Goal: Task Accomplishment & Management: Use online tool/utility

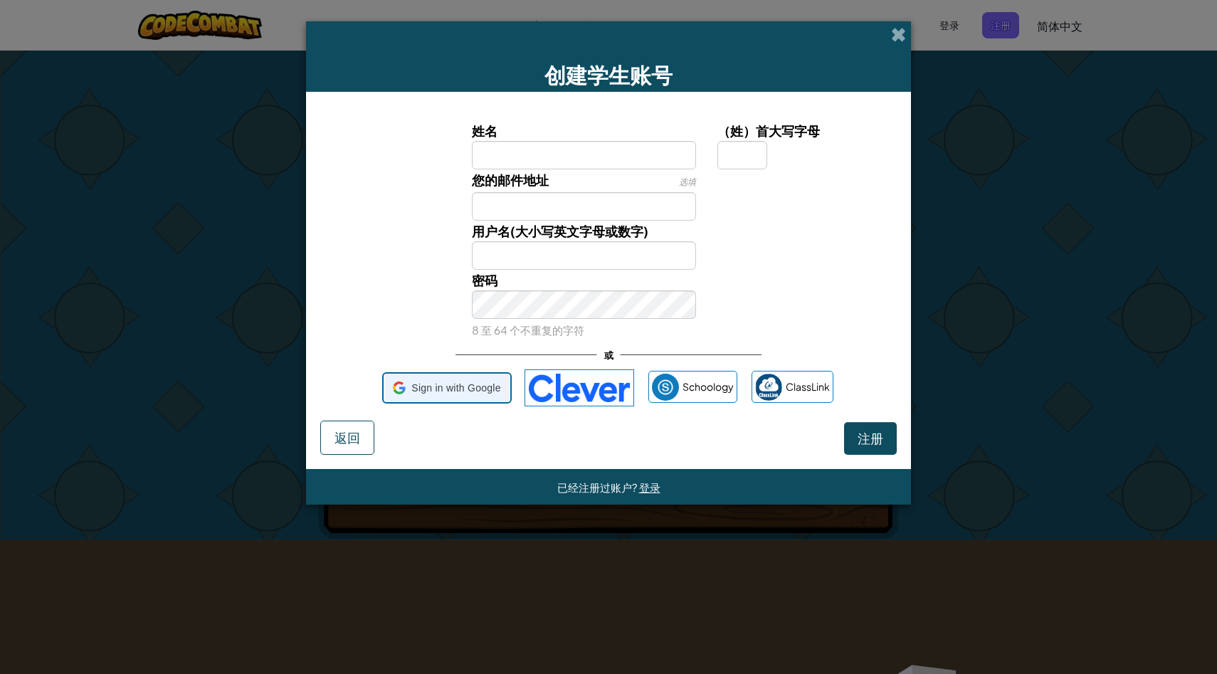
click at [447, 390] on span "Sign in with Google" at bounding box center [455, 388] width 89 height 21
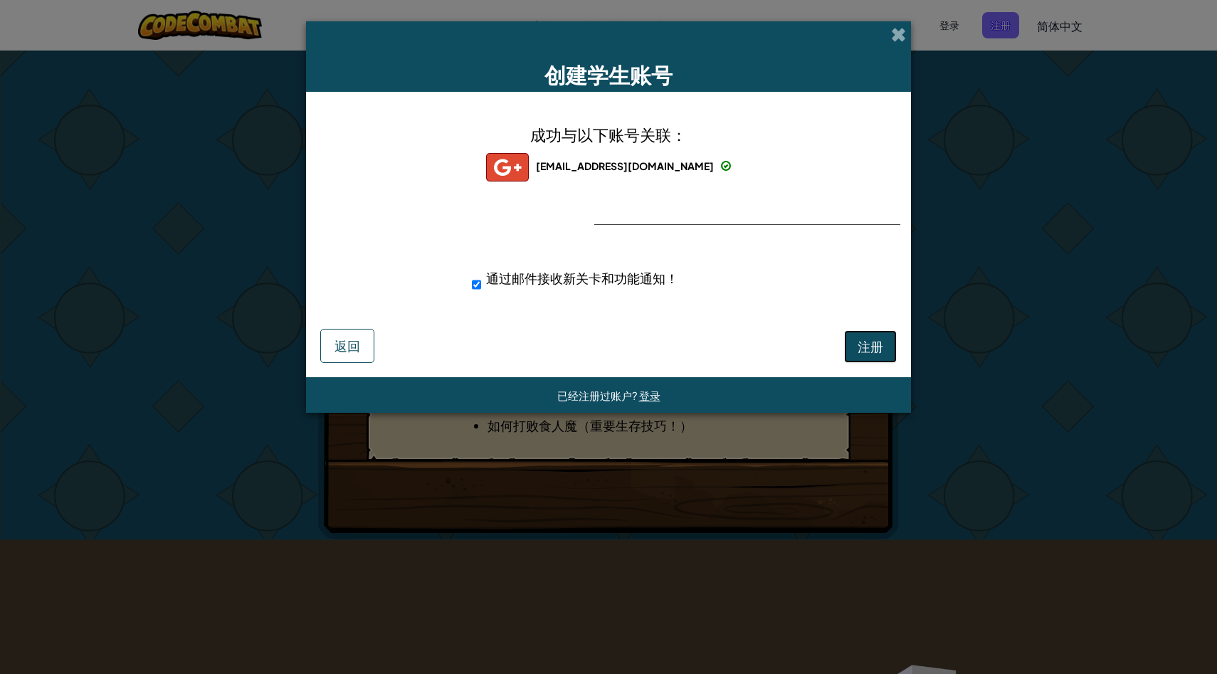
click at [878, 342] on span "注册" at bounding box center [870, 346] width 26 height 16
click at [878, 342] on button "注册" at bounding box center [870, 346] width 53 height 33
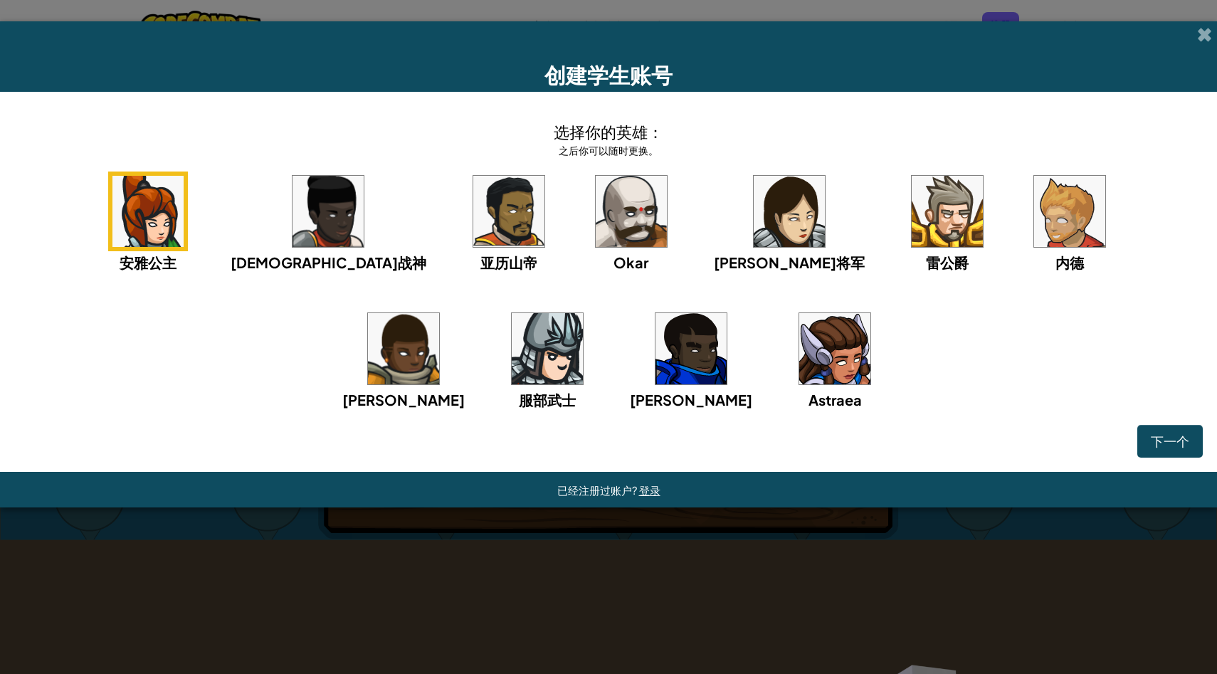
click at [799, 362] on img at bounding box center [834, 348] width 71 height 71
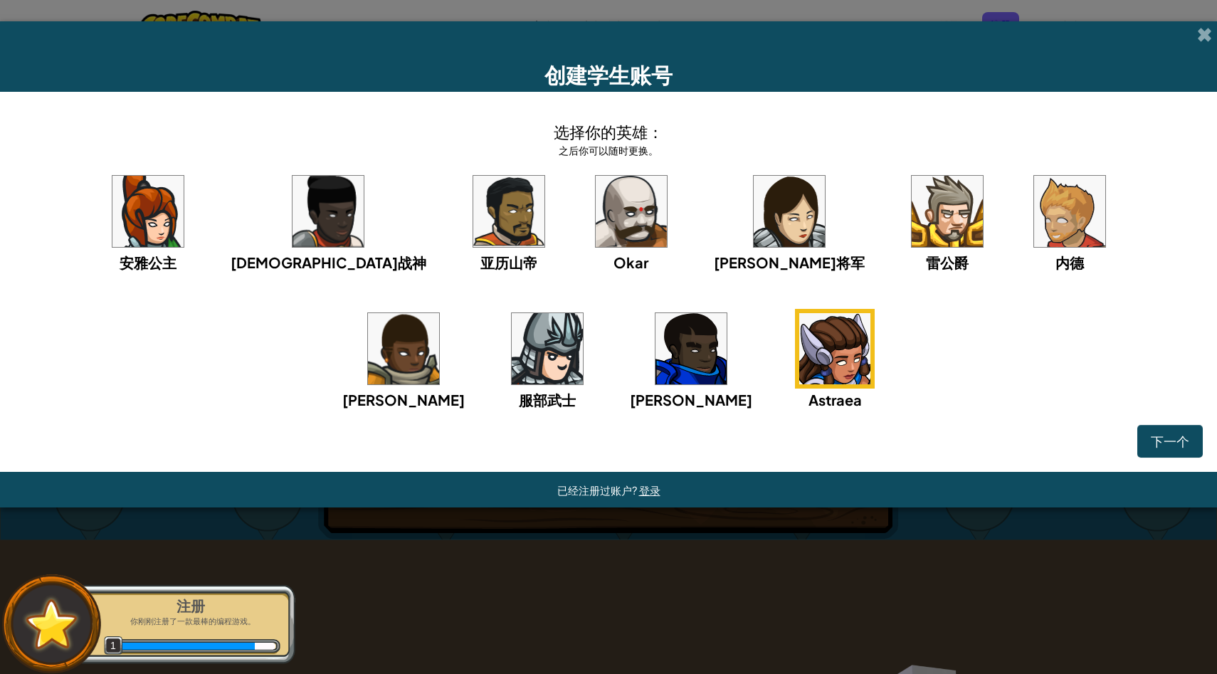
click at [911, 221] on img at bounding box center [946, 211] width 71 height 71
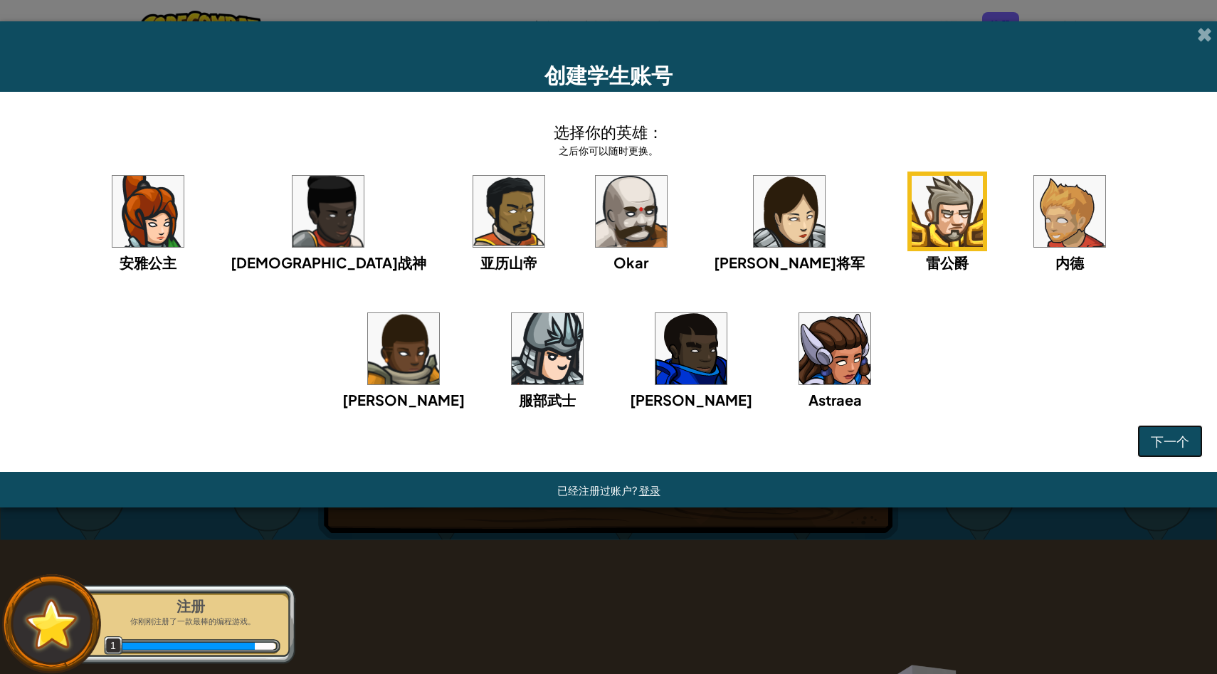
click at [1156, 448] on span "下一个" at bounding box center [1170, 441] width 38 height 16
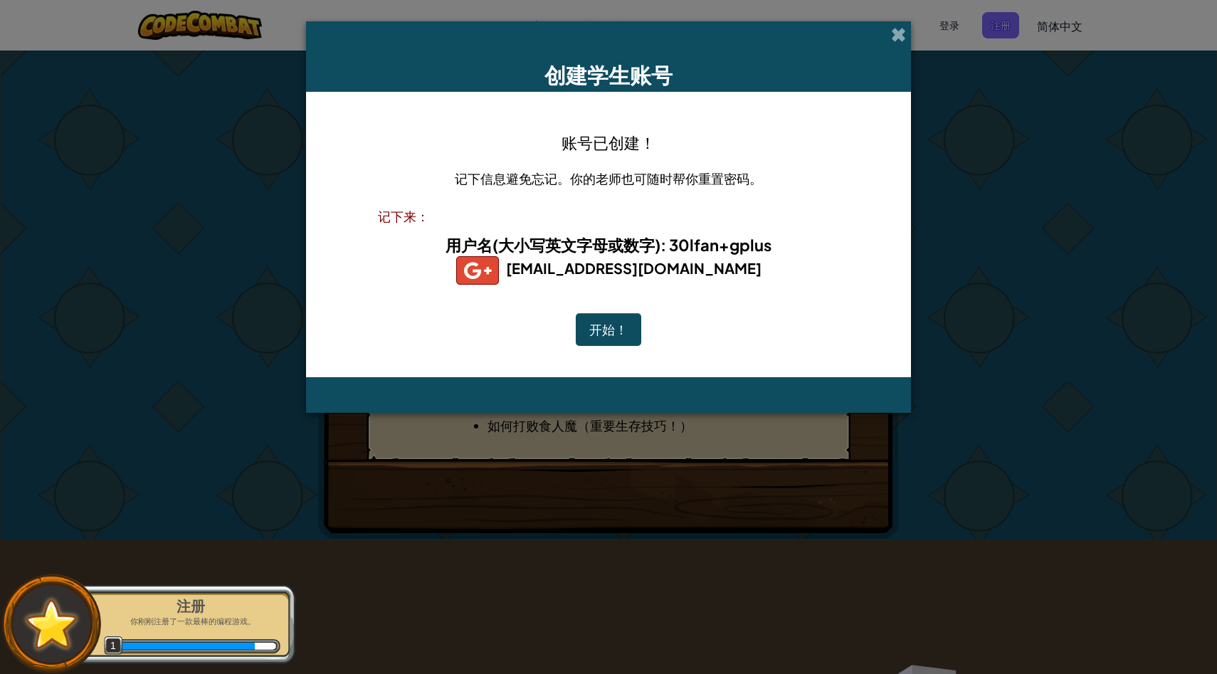
click at [613, 314] on button "开始！" at bounding box center [608, 329] width 65 height 33
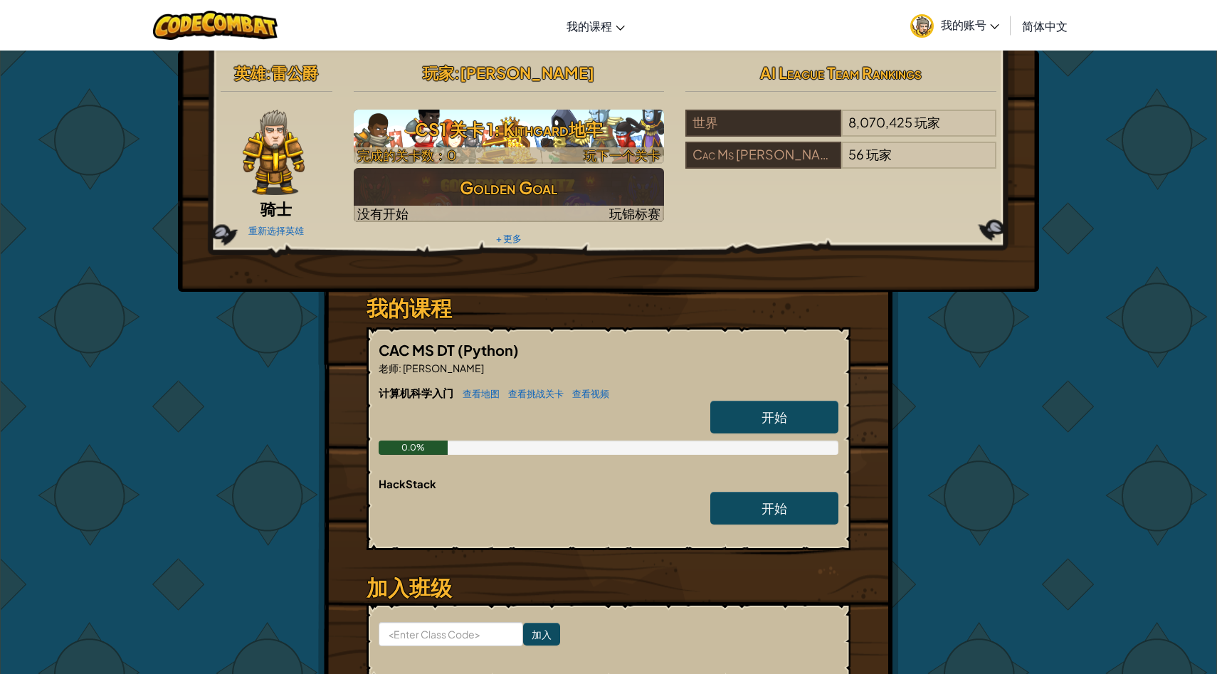
click at [609, 129] on h3 "CS1 关卡 1: Kithgard地牢" at bounding box center [509, 129] width 311 height 32
click at [604, 128] on h3 "CS1 关卡 1: Kithgard地牢" at bounding box center [509, 129] width 311 height 32
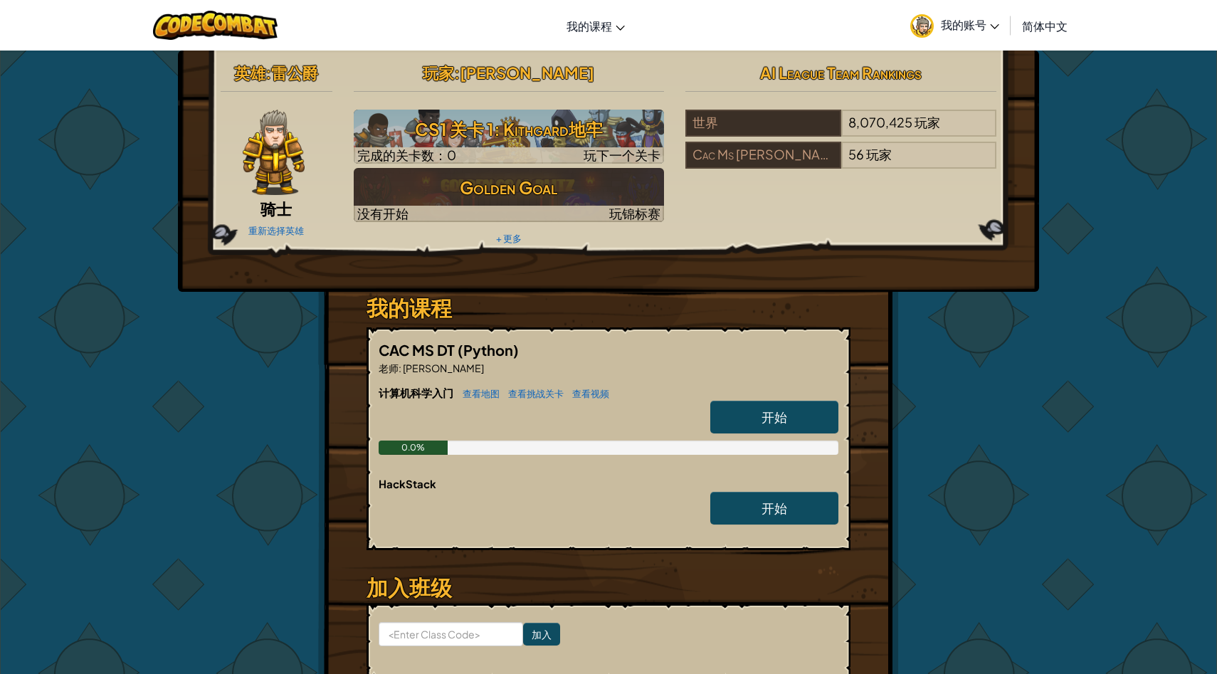
click at [780, 332] on div "CAC MS DT (Python) 老师 : [PERSON_NAME] 计算机科学入门 查看地图 查看挑战关卡 查看视频 开始 0.0% HackStac…" at bounding box center [608, 438] width 484 height 223
click at [798, 417] on link "开始" at bounding box center [774, 417] width 128 height 33
select select "zh-HANS"
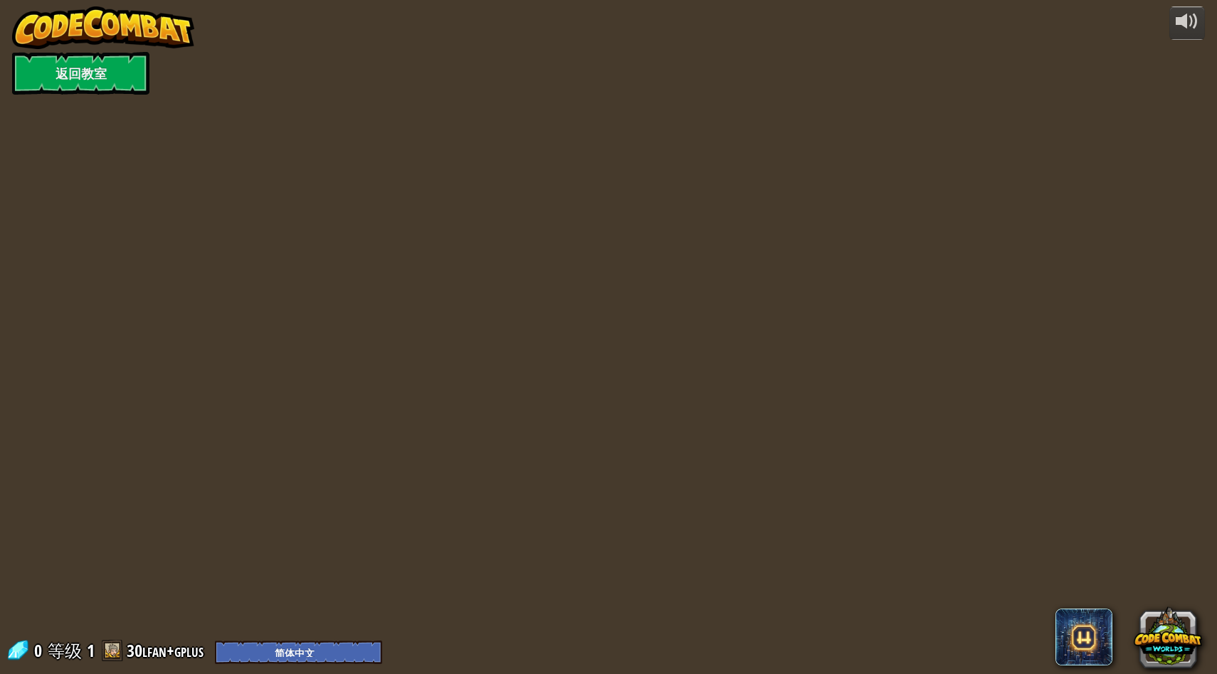
select select "zh-HANS"
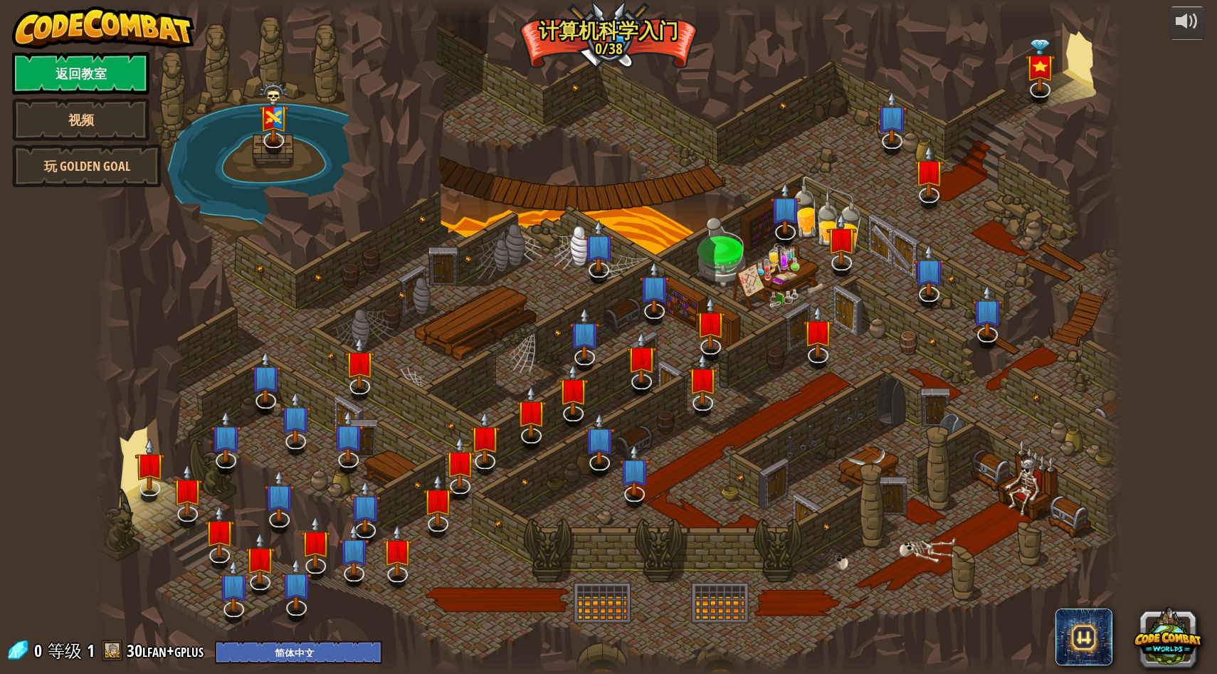
select select "zh-HANS"
click at [148, 486] on link at bounding box center [148, 483] width 28 height 28
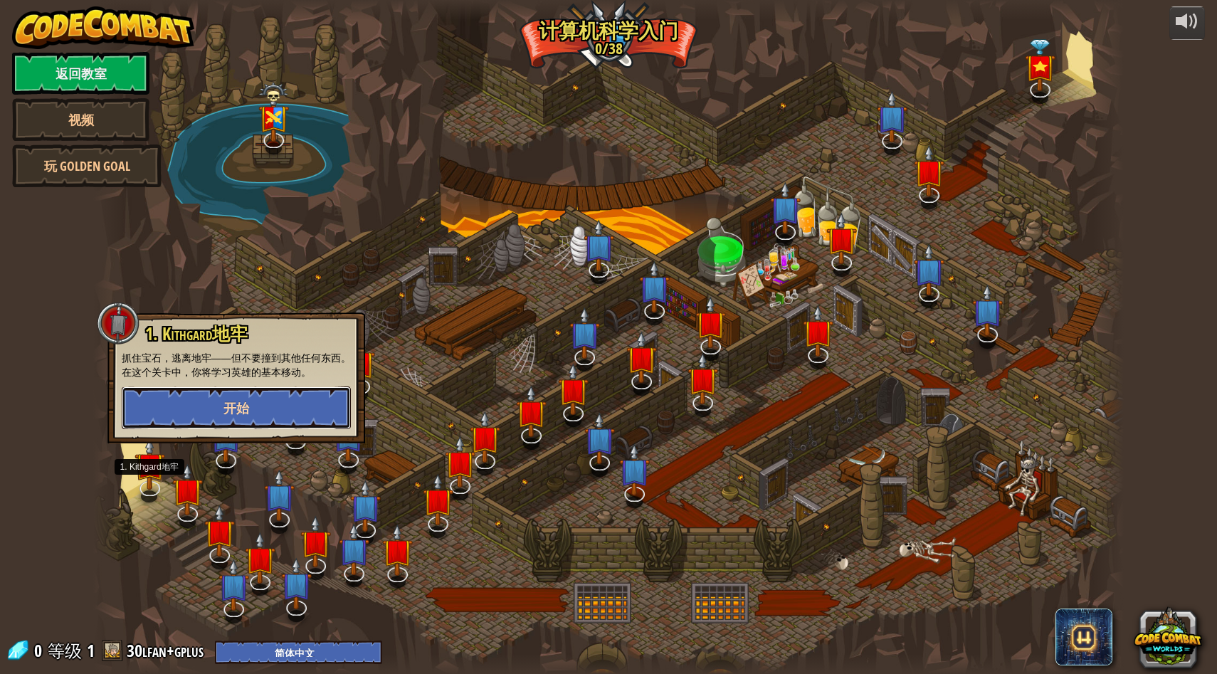
click at [208, 411] on button "开始" at bounding box center [236, 407] width 229 height 43
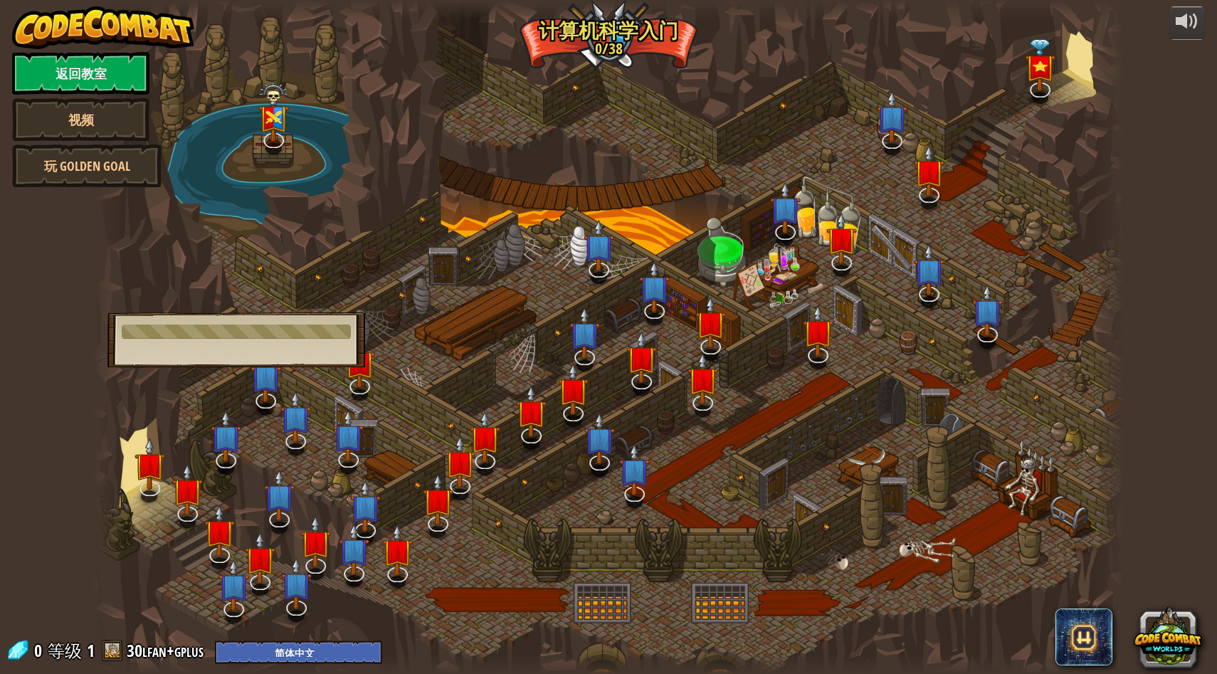
select select "zh-HANS"
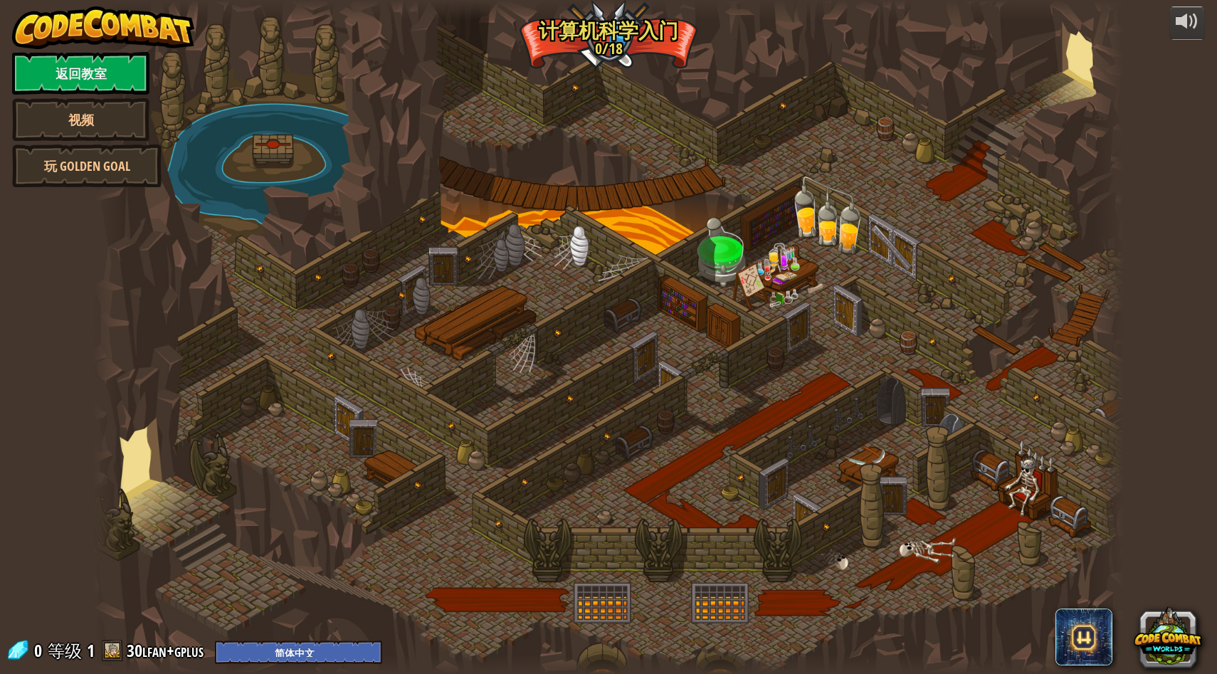
select select "zh-HANS"
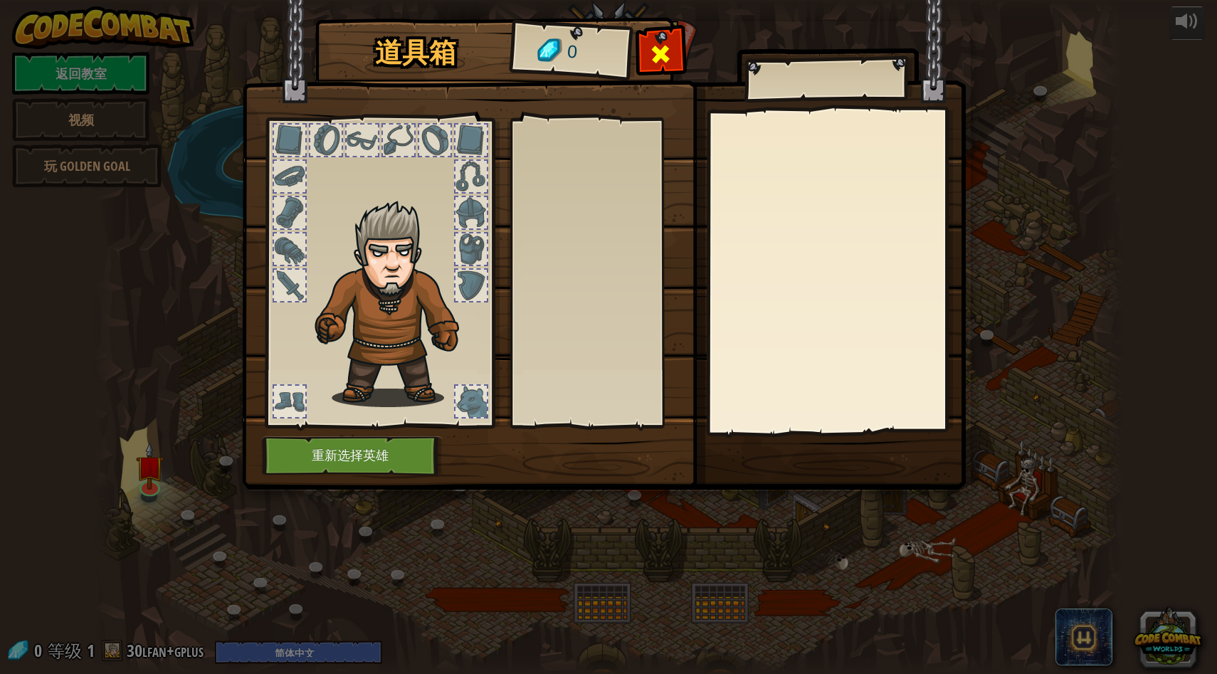
click at [662, 60] on span at bounding box center [660, 54] width 23 height 23
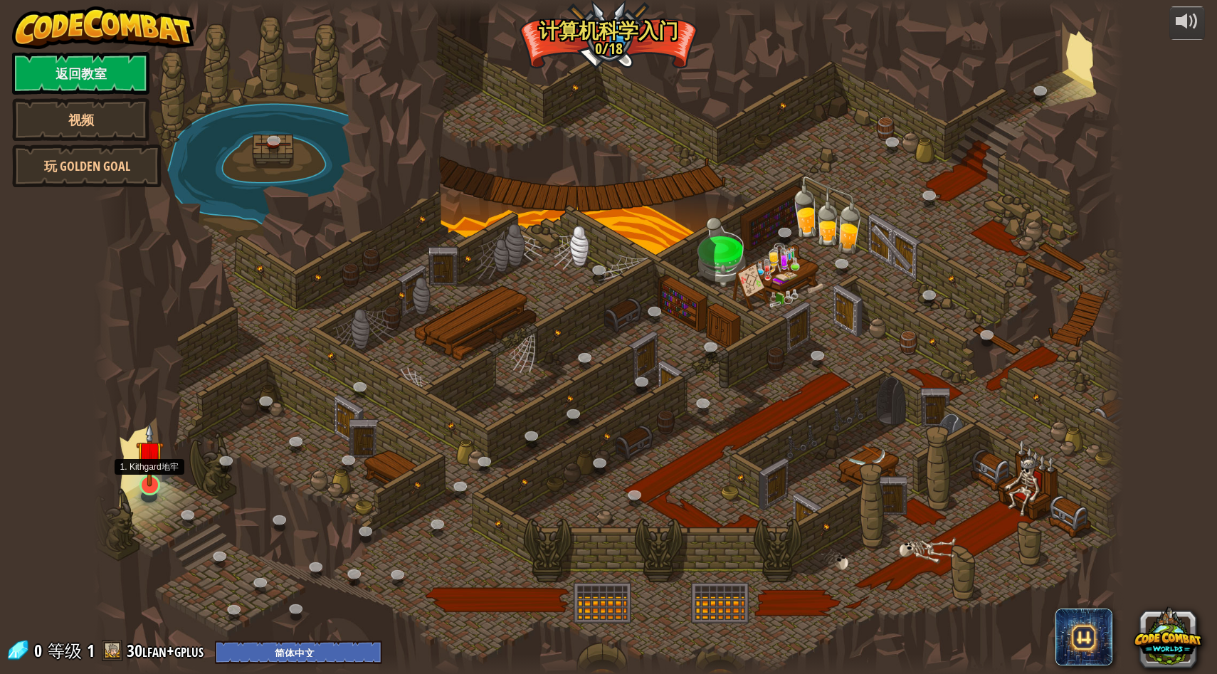
click at [148, 484] on img at bounding box center [150, 455] width 28 height 64
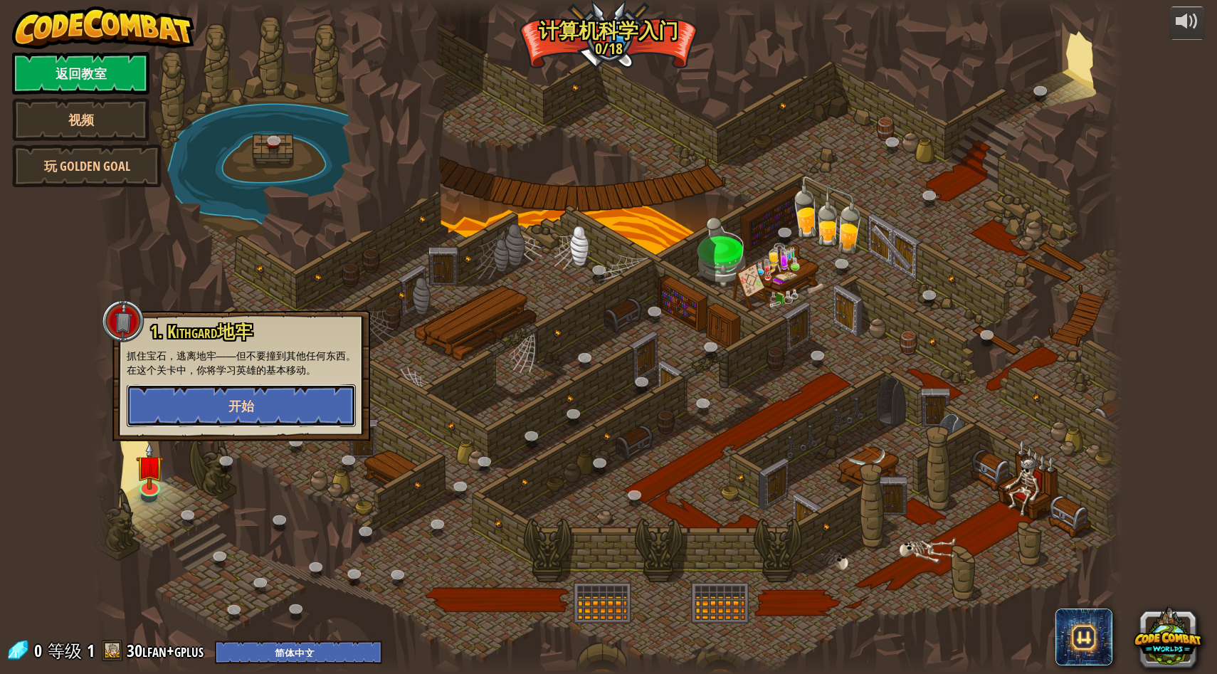
click at [250, 399] on span "开始" at bounding box center [241, 406] width 26 height 18
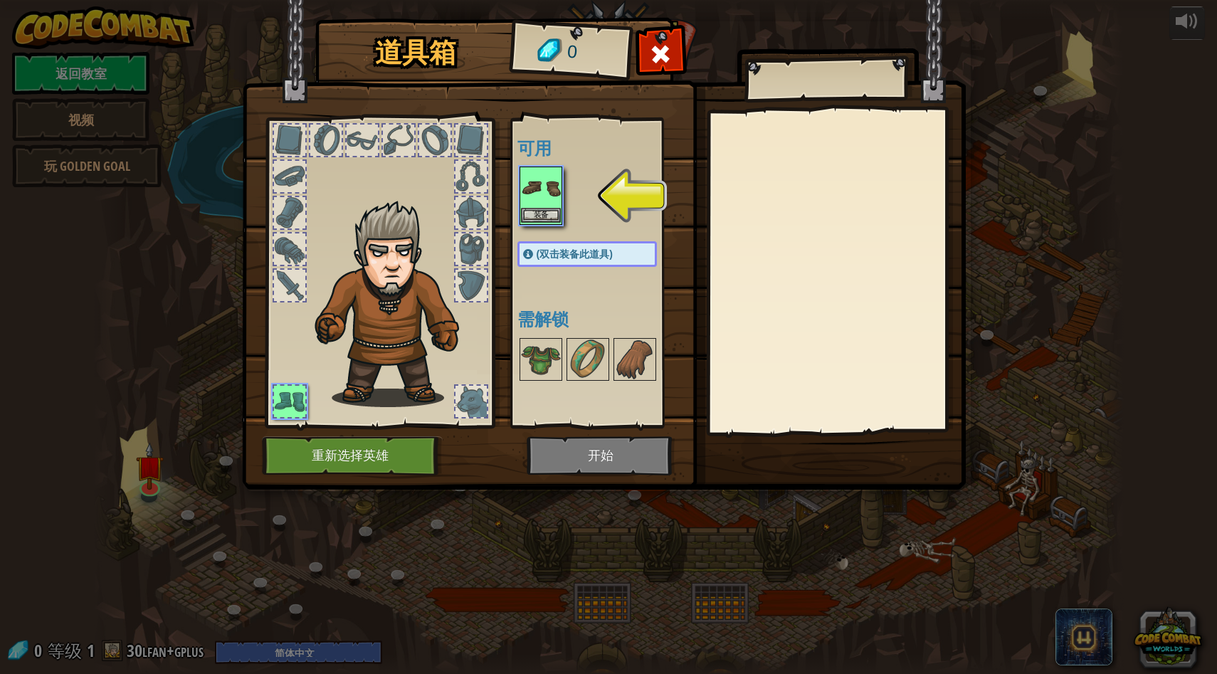
click at [554, 186] on img at bounding box center [541, 188] width 40 height 40
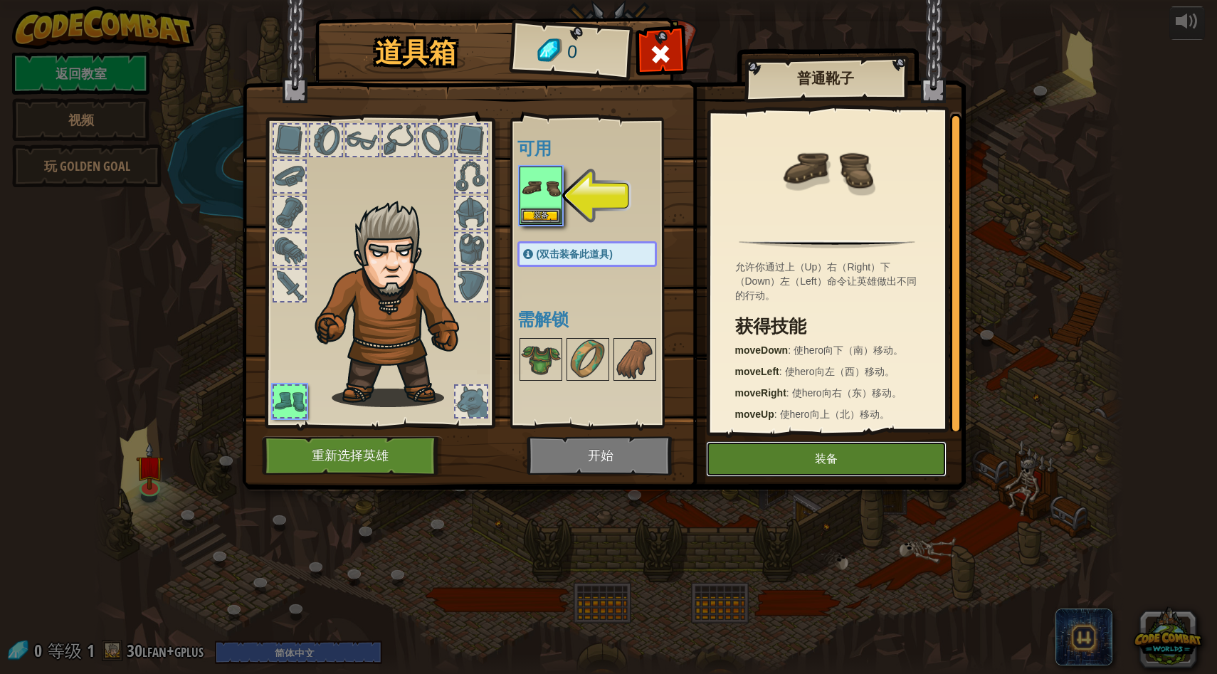
click at [749, 467] on button "装备" at bounding box center [826, 459] width 240 height 36
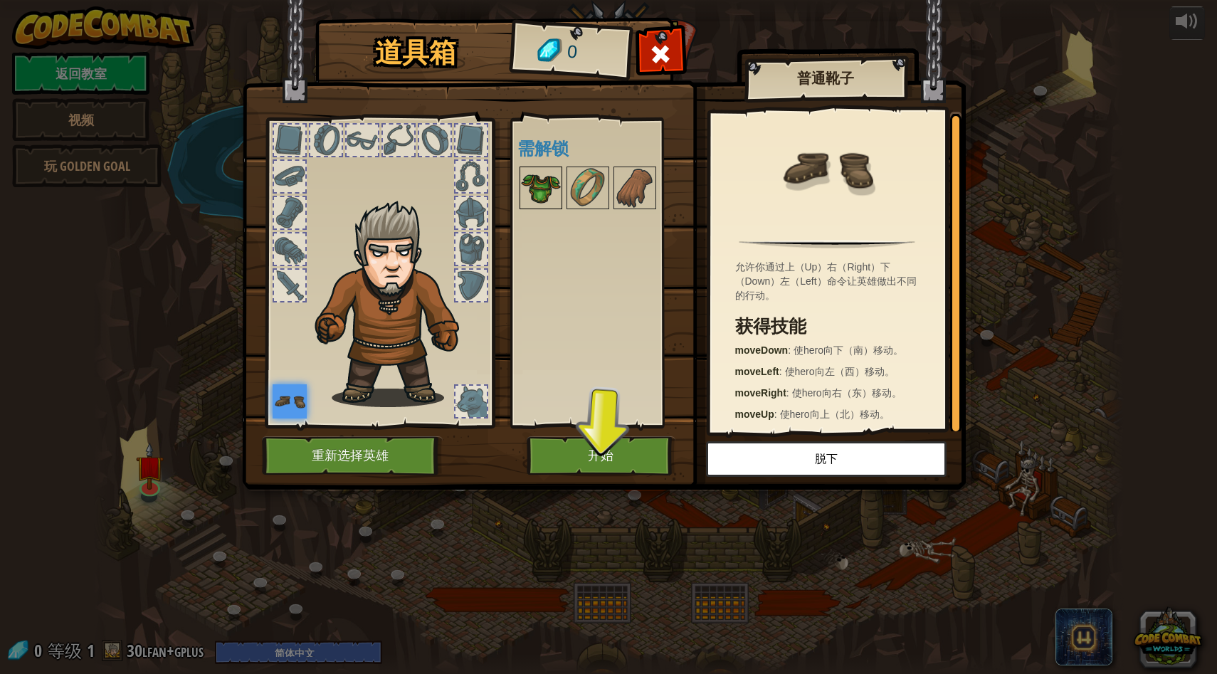
click at [534, 186] on img at bounding box center [541, 188] width 40 height 40
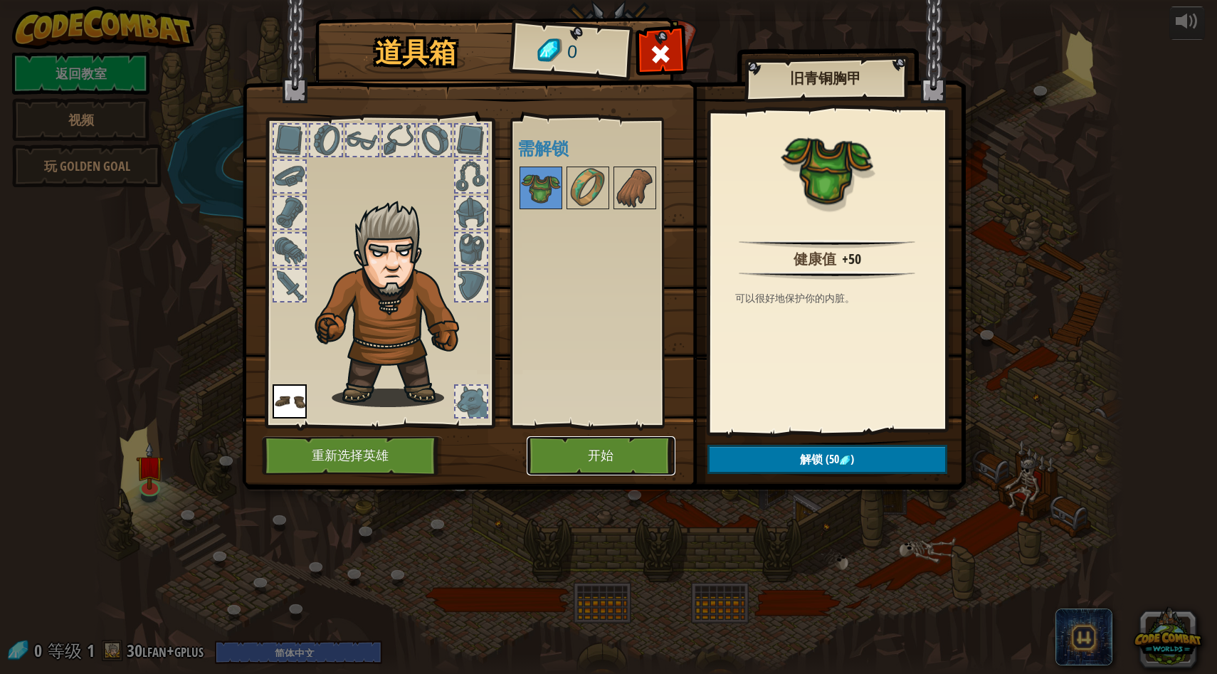
click at [581, 436] on button "开始" at bounding box center [601, 455] width 149 height 39
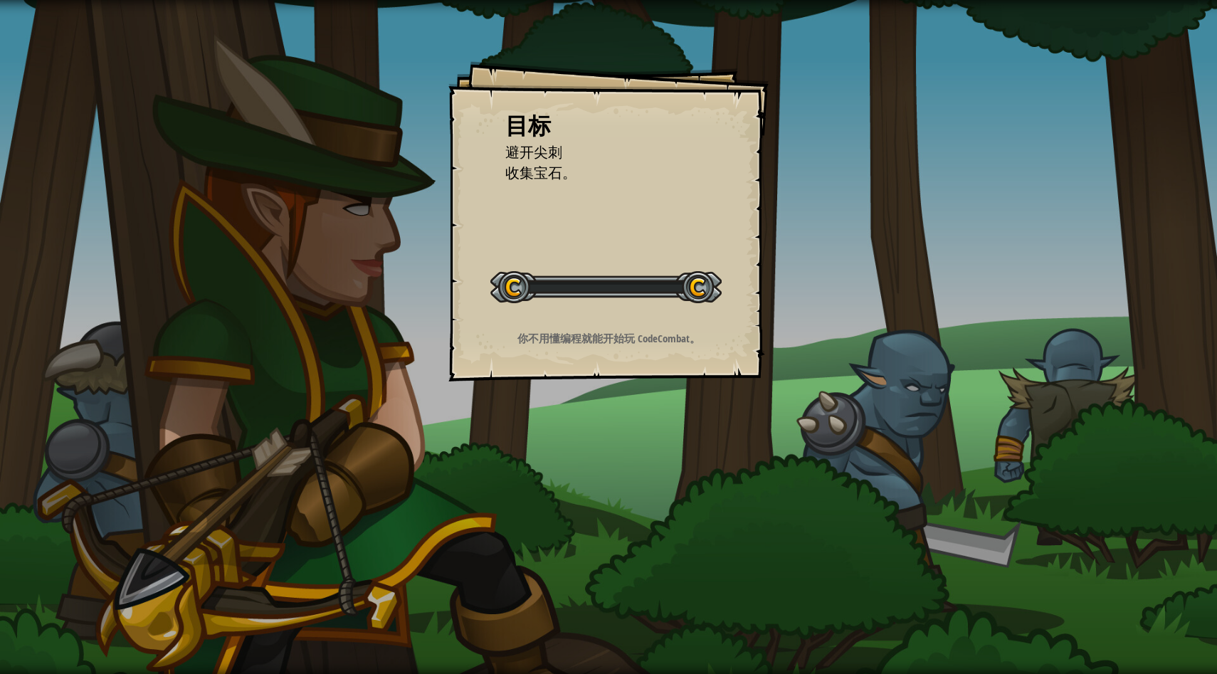
drag, startPoint x: 511, startPoint y: 293, endPoint x: 518, endPoint y: 291, distance: 7.4
click at [517, 291] on div at bounding box center [605, 287] width 231 height 32
click at [521, 288] on div at bounding box center [605, 287] width 231 height 32
click at [701, 292] on div at bounding box center [605, 287] width 231 height 32
click at [778, 403] on div "目标 避开尖刺 收集宝石。 开始 载入失败 订阅后才可开始本关 订阅 你将需要加入一个课程来玩这个关卡 回到我的课程 请询问老师分配后续课程，或者联系客服购买…" at bounding box center [608, 337] width 1217 height 674
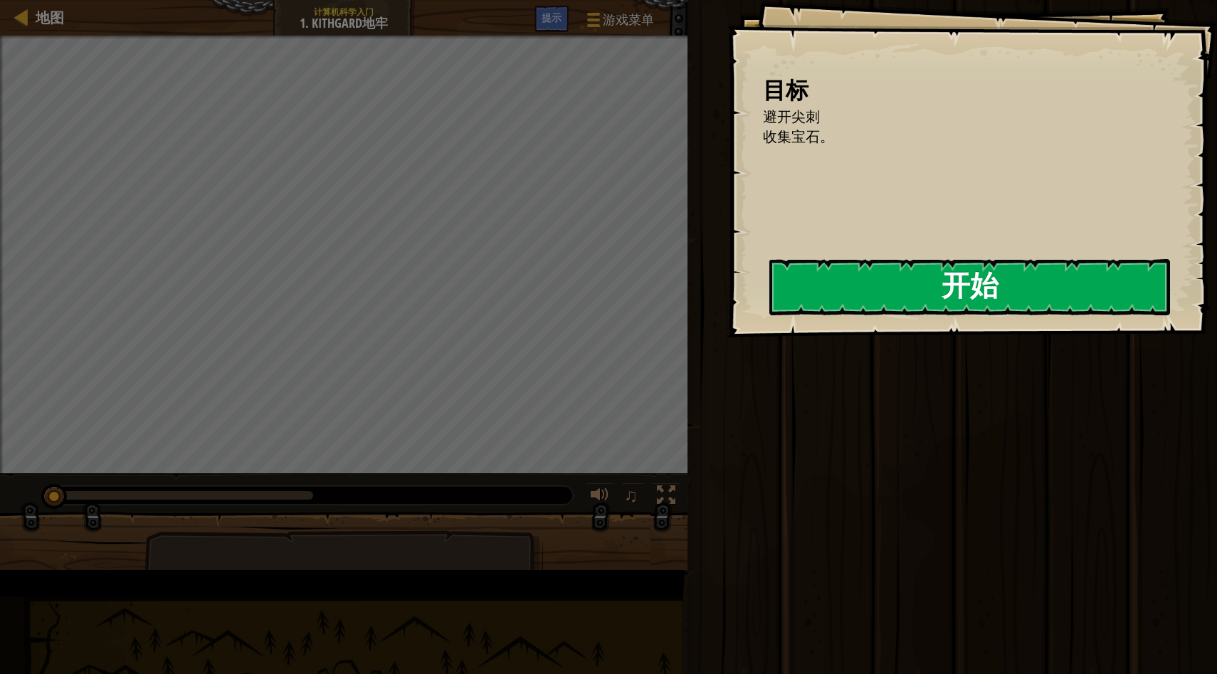
click at [769, 301] on button "开始" at bounding box center [969, 287] width 401 height 56
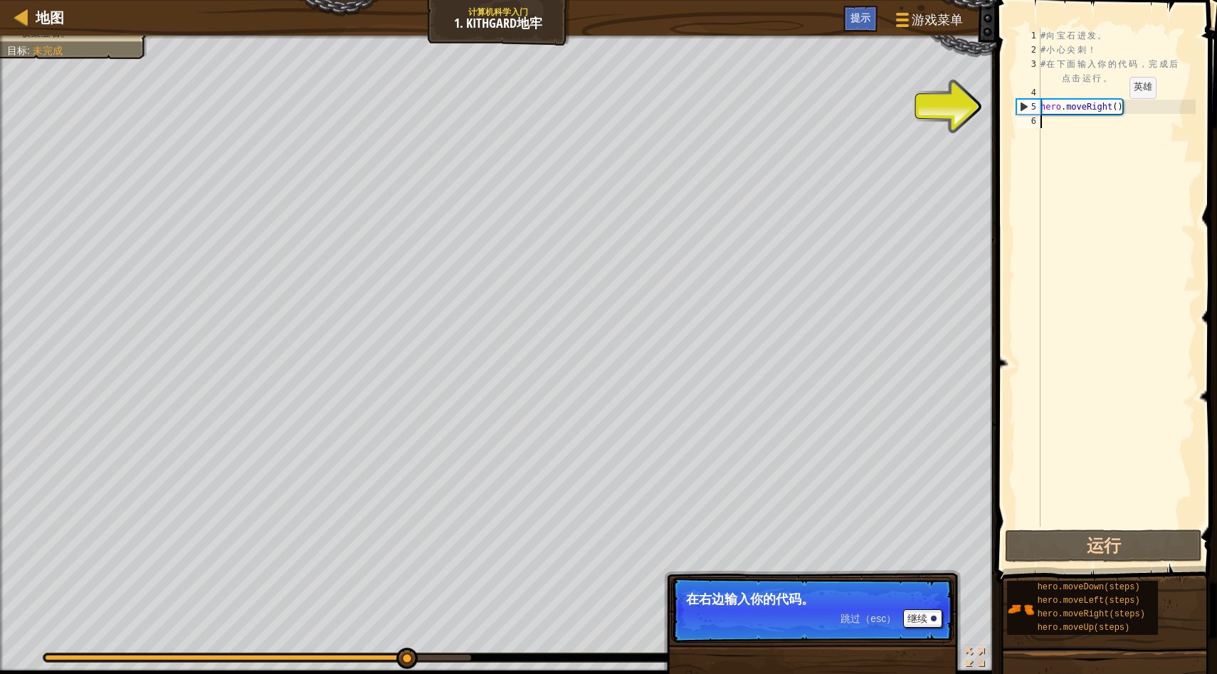
click at [1118, 112] on div "# 向 宝 石 进 发 。 # 小 心 尖 刺 ！ # 在 下 面 输 入 你 的 代 码 ， 完 成 后 点 击 运 行 。 hero . moveRigh…" at bounding box center [1116, 291] width 158 height 527
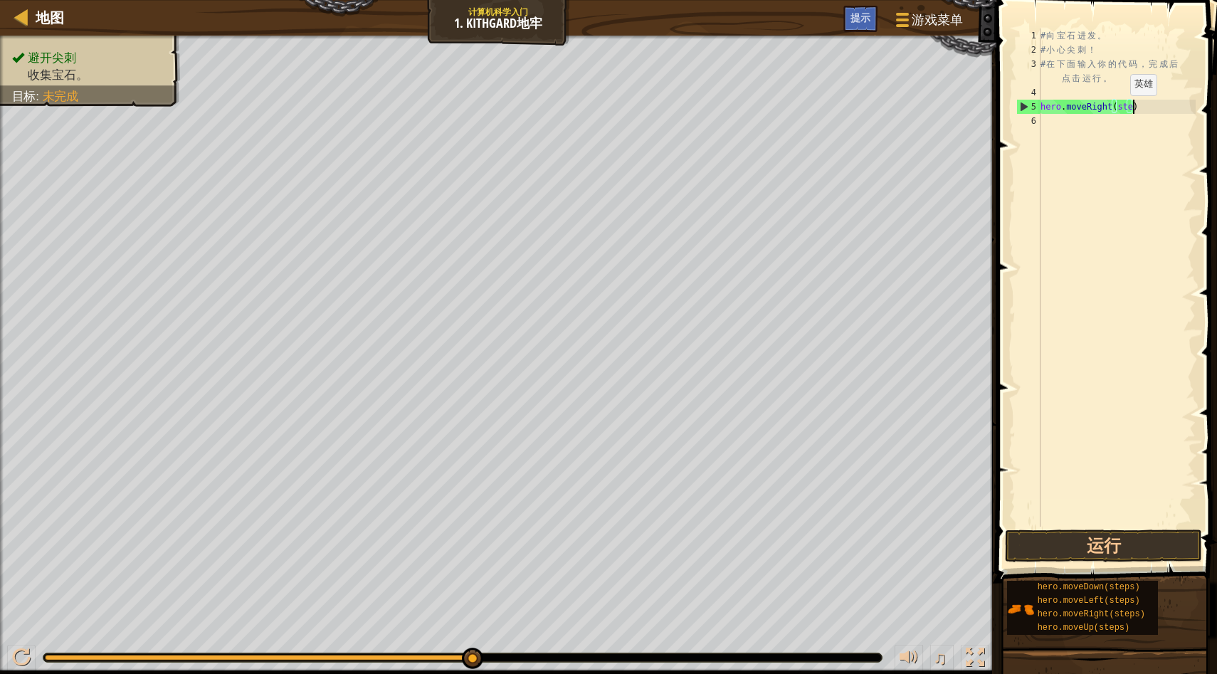
type textarea "hero.moveRight(steps)"
click at [1112, 552] on button "运行" at bounding box center [1103, 545] width 197 height 33
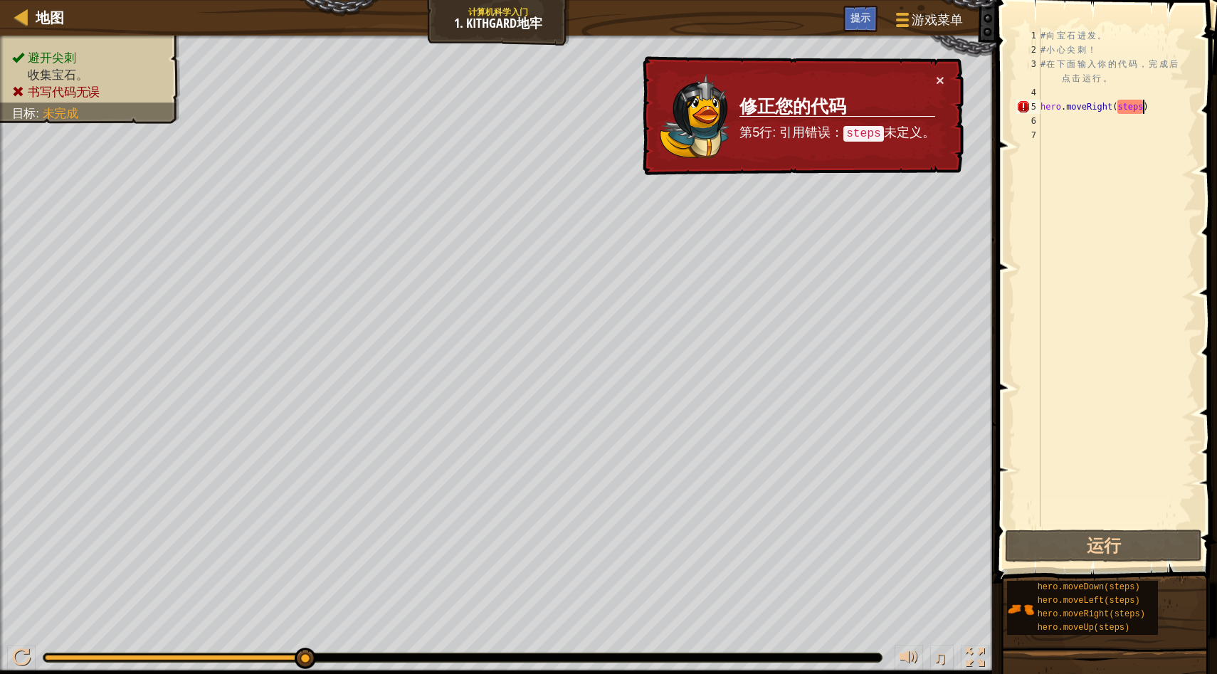
click at [1141, 111] on div "# 向 宝 石 进 发 。 # 小 心 尖 刺 ！ # 在 下 面 输 入 你 的 代 码 ， 完 成 后 点 击 运 行 。 hero . moveRigh…" at bounding box center [1116, 291] width 158 height 527
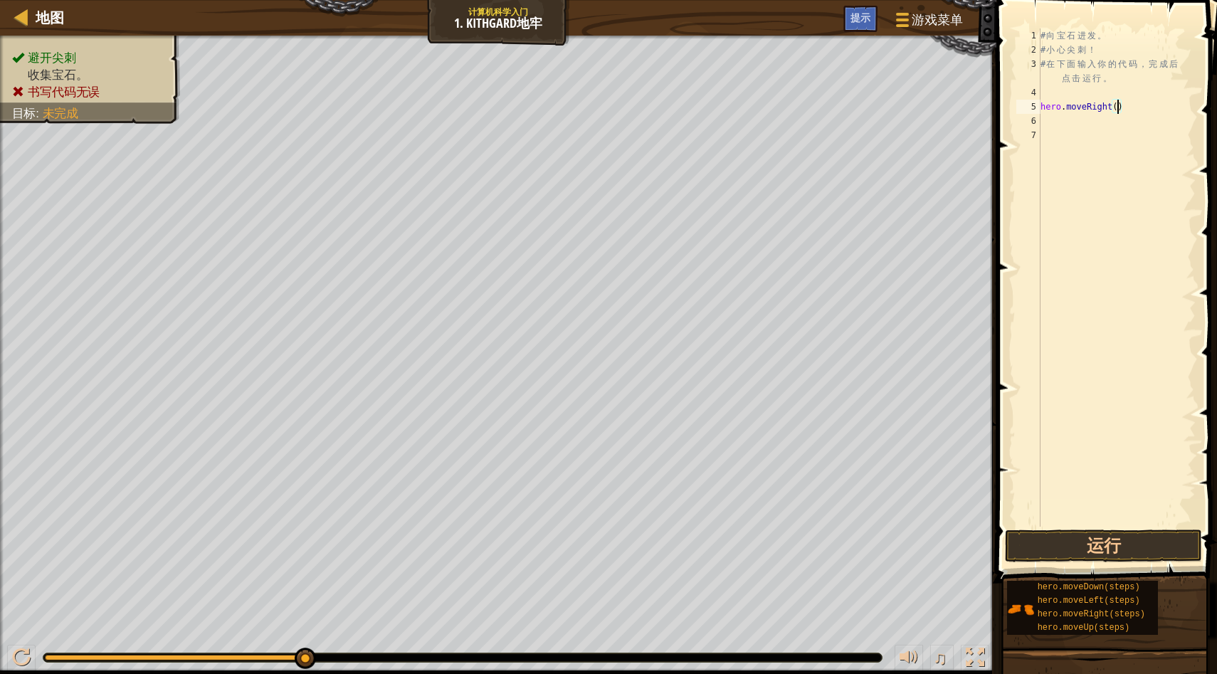
scroll to position [6, 6]
click at [1157, 536] on button "运行" at bounding box center [1103, 545] width 197 height 33
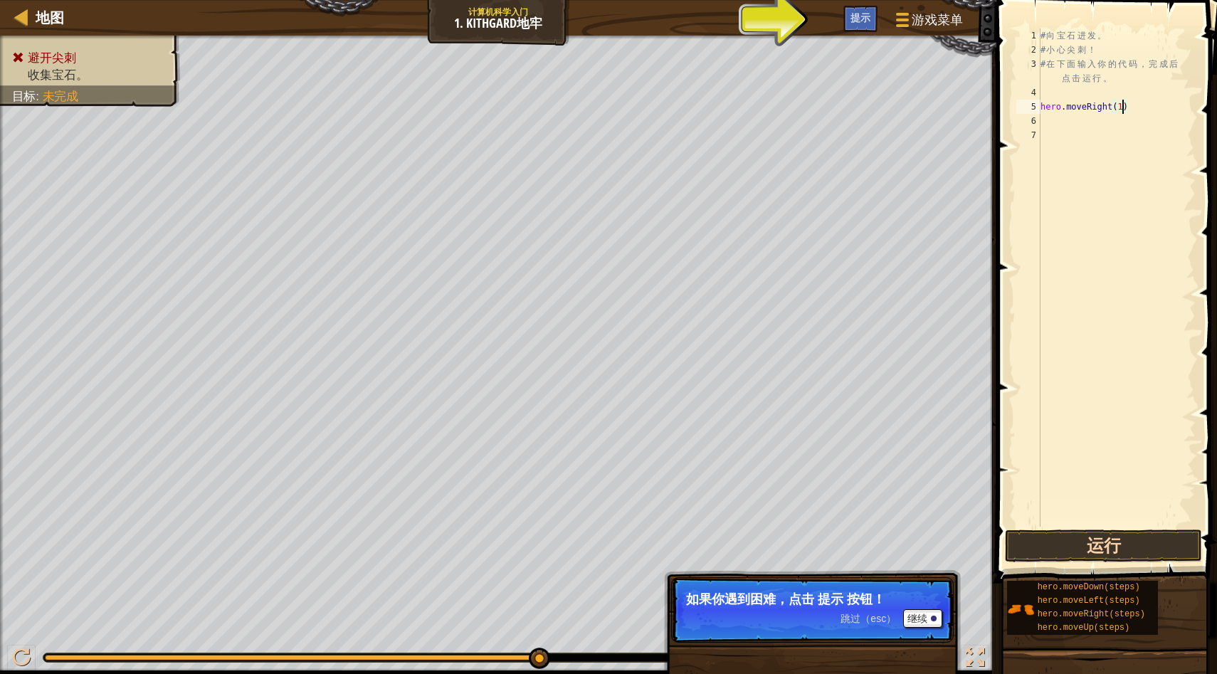
type textarea "hero.moveRight(1)"
click at [1079, 557] on button "运行" at bounding box center [1103, 545] width 197 height 33
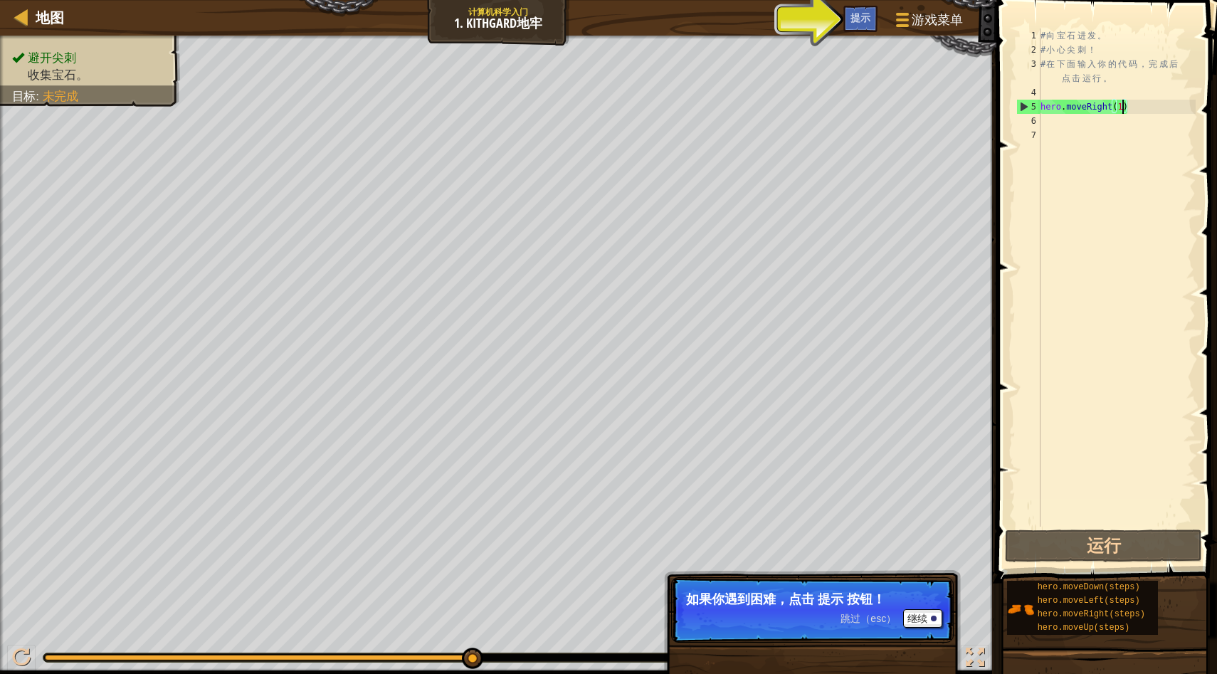
click at [1114, 126] on div "# 向 宝 石 进 发 。 # 小 心 尖 刺 ！ # 在 下 面 输 入 你 的 代 码 ， 完 成 后 点 击 运 行 。 hero . moveRigh…" at bounding box center [1116, 291] width 158 height 527
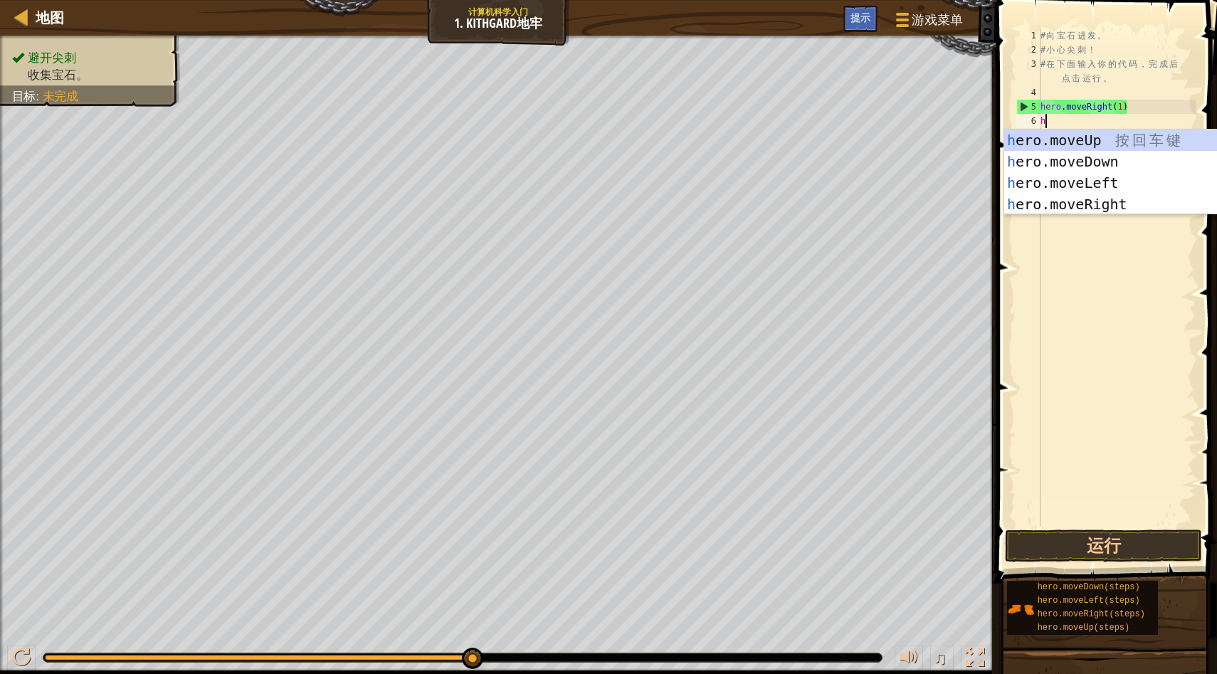
type textarea "her"
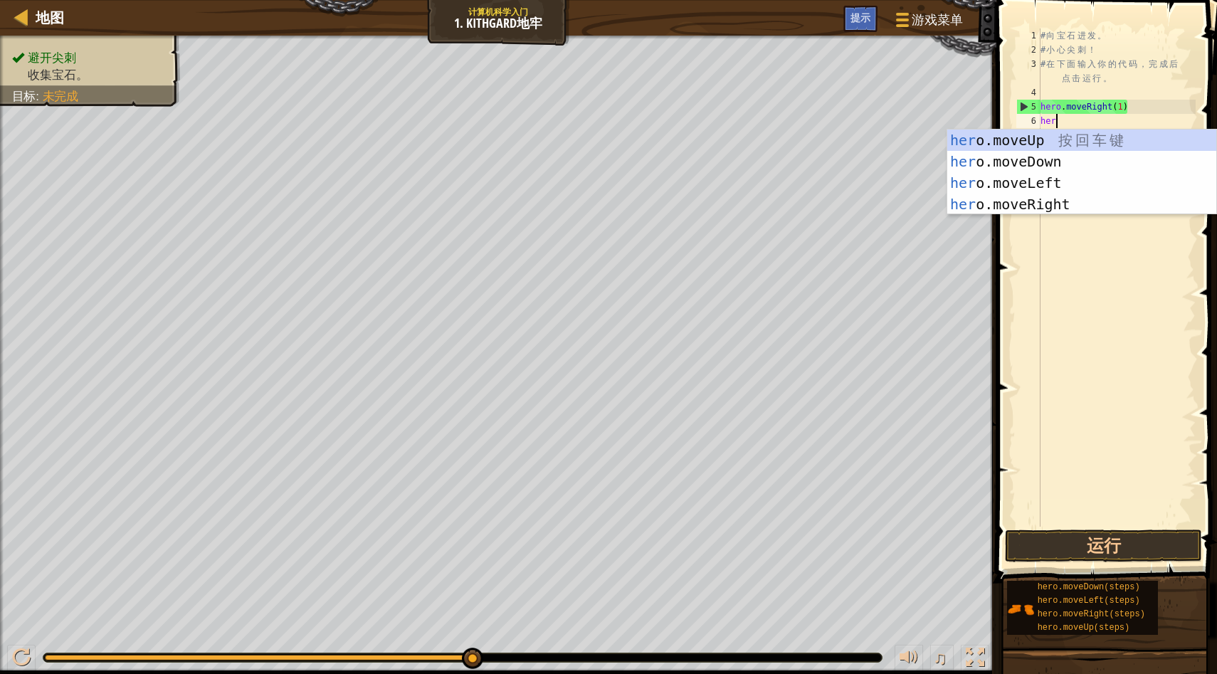
scroll to position [6, 1]
click at [1073, 164] on div "her o.moveUp 按 回 车 键 her o.moveDown 按 回 车 键 her o.moveLeft 按 回 车 键 her o.moveRi…" at bounding box center [1081, 193] width 269 height 128
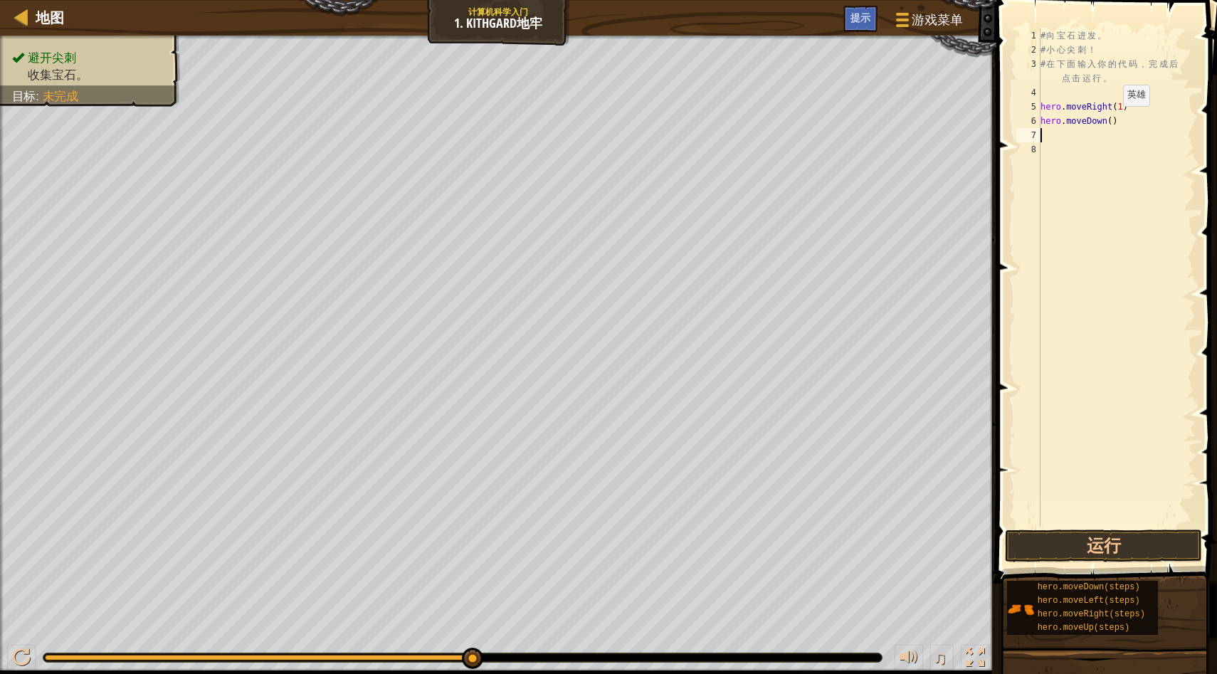
click at [1111, 120] on div "# 向 宝 石 进 发 。 # 小 心 尖 刺 ！ # 在 下 面 输 入 你 的 代 码 ， 完 成 后 点 击 运 行 。 hero . moveRigh…" at bounding box center [1116, 291] width 158 height 527
type textarea "hero.moveDown(1)"
click at [1064, 563] on span at bounding box center [1108, 271] width 232 height 625
click at [1072, 543] on button "运行" at bounding box center [1103, 545] width 197 height 33
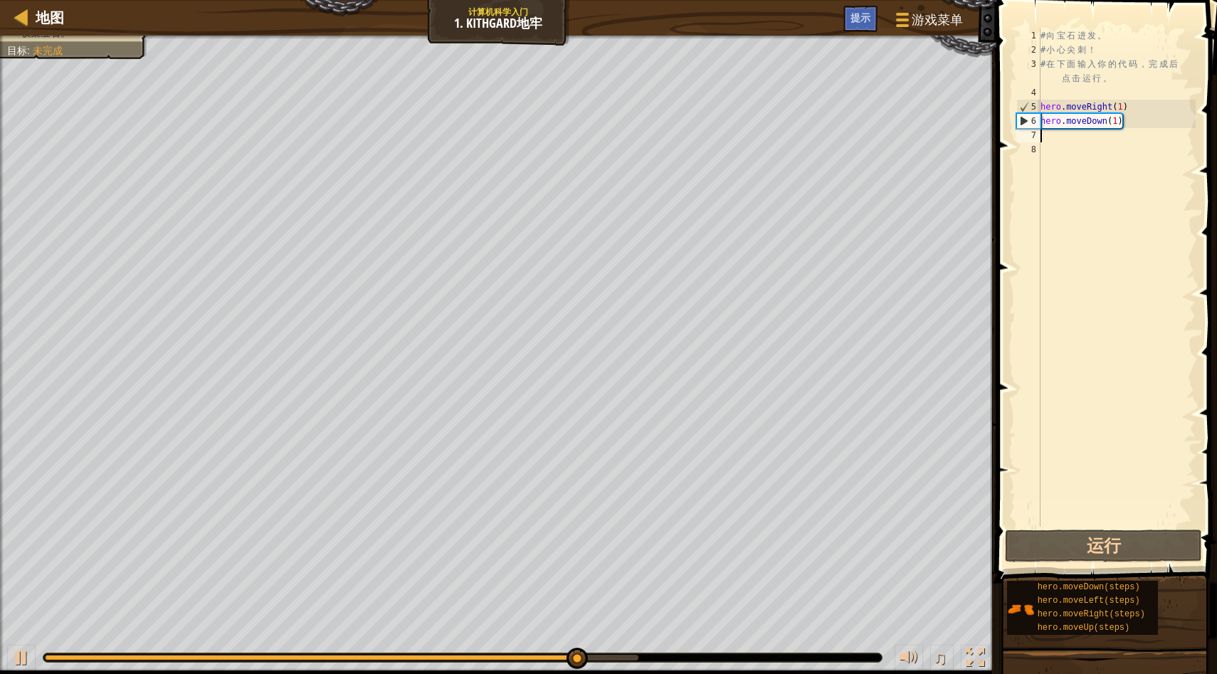
click at [1136, 131] on div "# 向 宝 石 进 发 。 # 小 心 尖 刺 ！ # 在 下 面 输 入 你 的 代 码 ， 完 成 后 点 击 运 行 。 hero . moveRigh…" at bounding box center [1116, 291] width 158 height 527
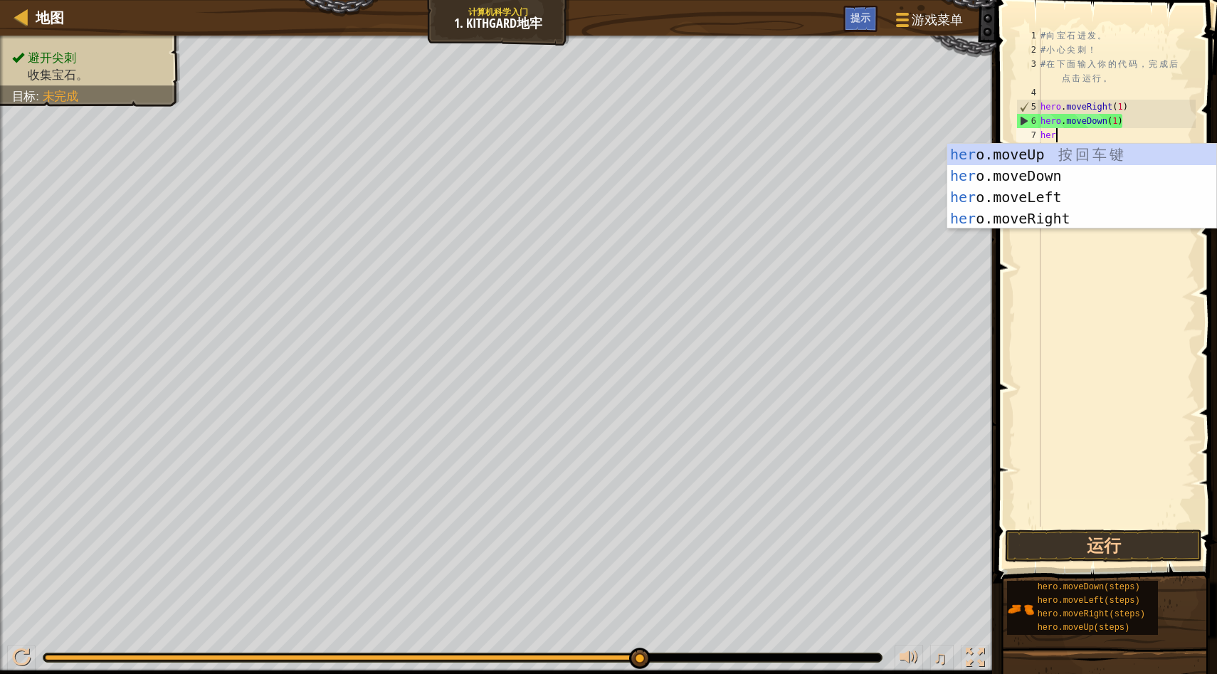
type textarea "hero"
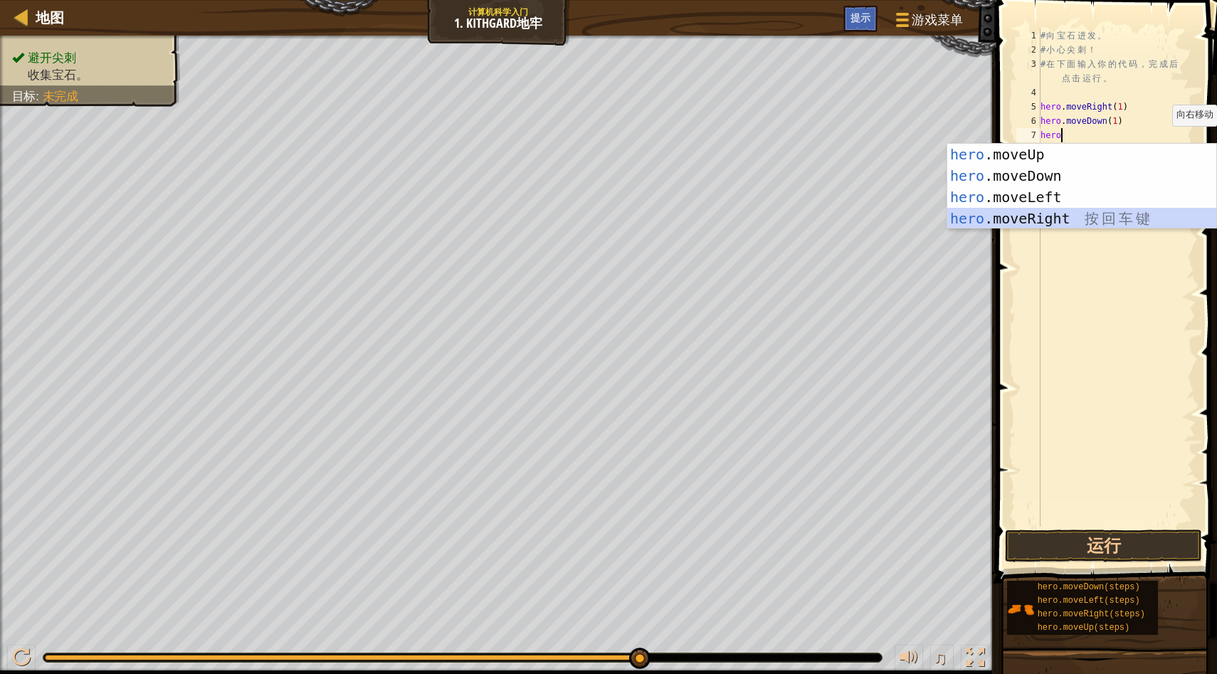
click at [1093, 223] on div "hero .moveUp 按 回 车 键 hero .moveDown 按 回 车 键 hero .moveLeft 按 回 车 键 hero .moveRi…" at bounding box center [1081, 208] width 269 height 128
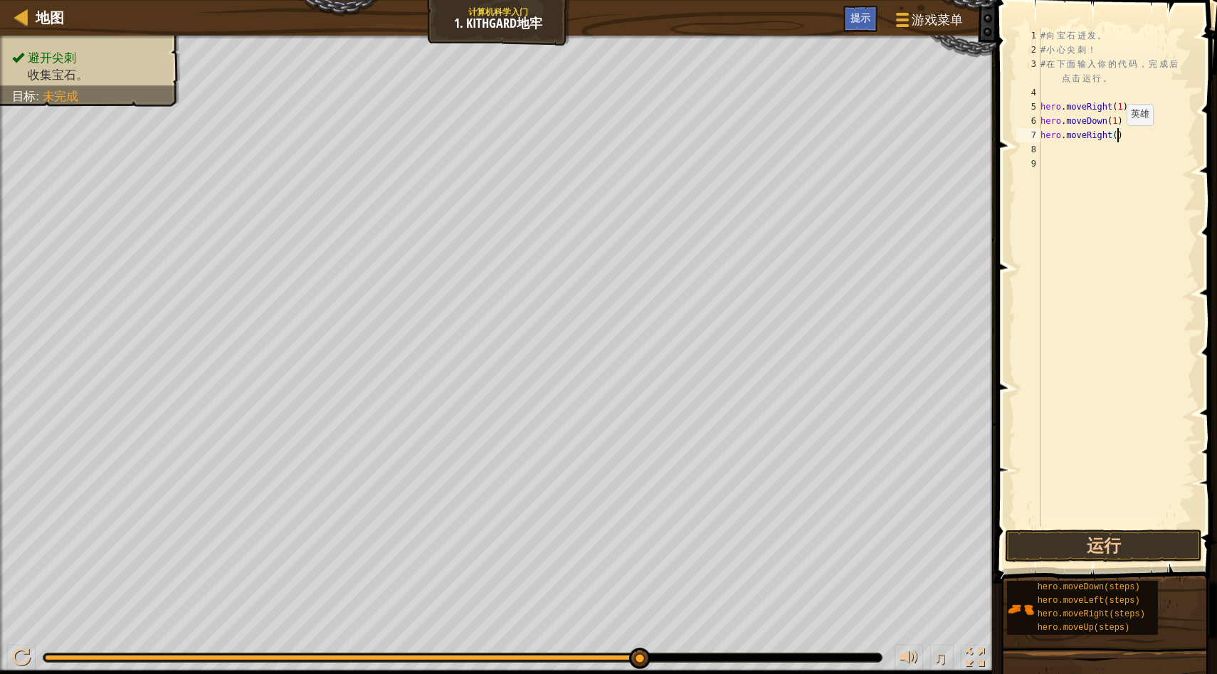
click at [1115, 139] on div "# 向 宝 石 进 发 。 # 小 心 尖 刺 ！ # 在 下 面 输 入 你 的 代 码 ， 完 成 后 点 击 运 行 。 hero . moveRigh…" at bounding box center [1116, 291] width 158 height 527
click at [1125, 552] on button "运行" at bounding box center [1103, 545] width 197 height 33
type textarea "hero.moveRight(2)"
click at [1160, 538] on span "完成" at bounding box center [1149, 545] width 34 height 23
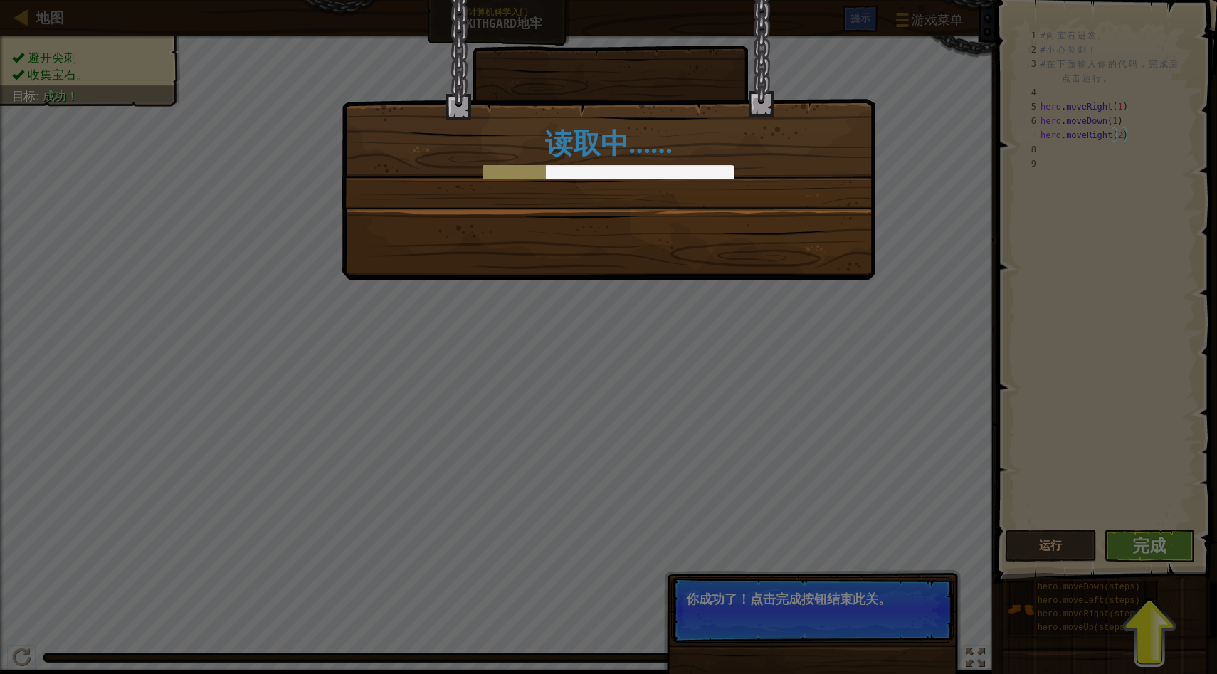
click at [1142, 573] on div "读取中……" at bounding box center [608, 337] width 1217 height 674
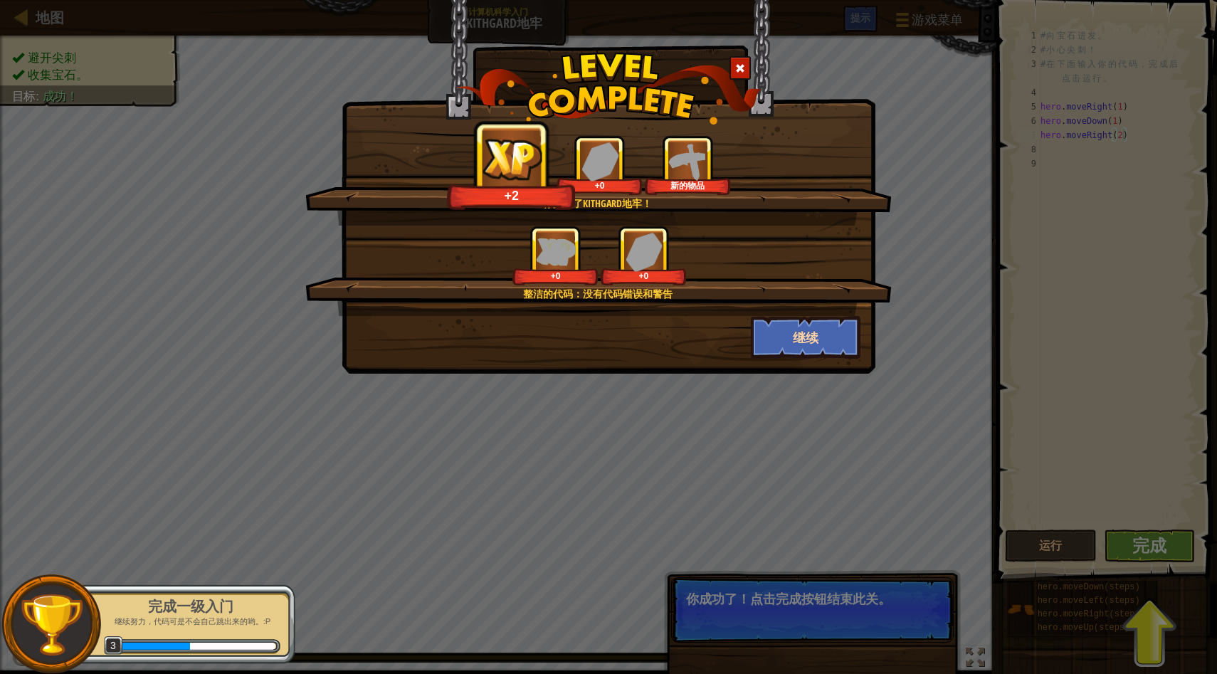
click at [815, 358] on div "你完成了Kithgard地牢！ +2 +0 新的物品 整洁的代码：没有代码错误和警告 +0 +0 继续" at bounding box center [609, 187] width 534 height 374
click at [816, 335] on button "继续" at bounding box center [806, 337] width 110 height 43
